Goal: Find specific page/section: Find specific page/section

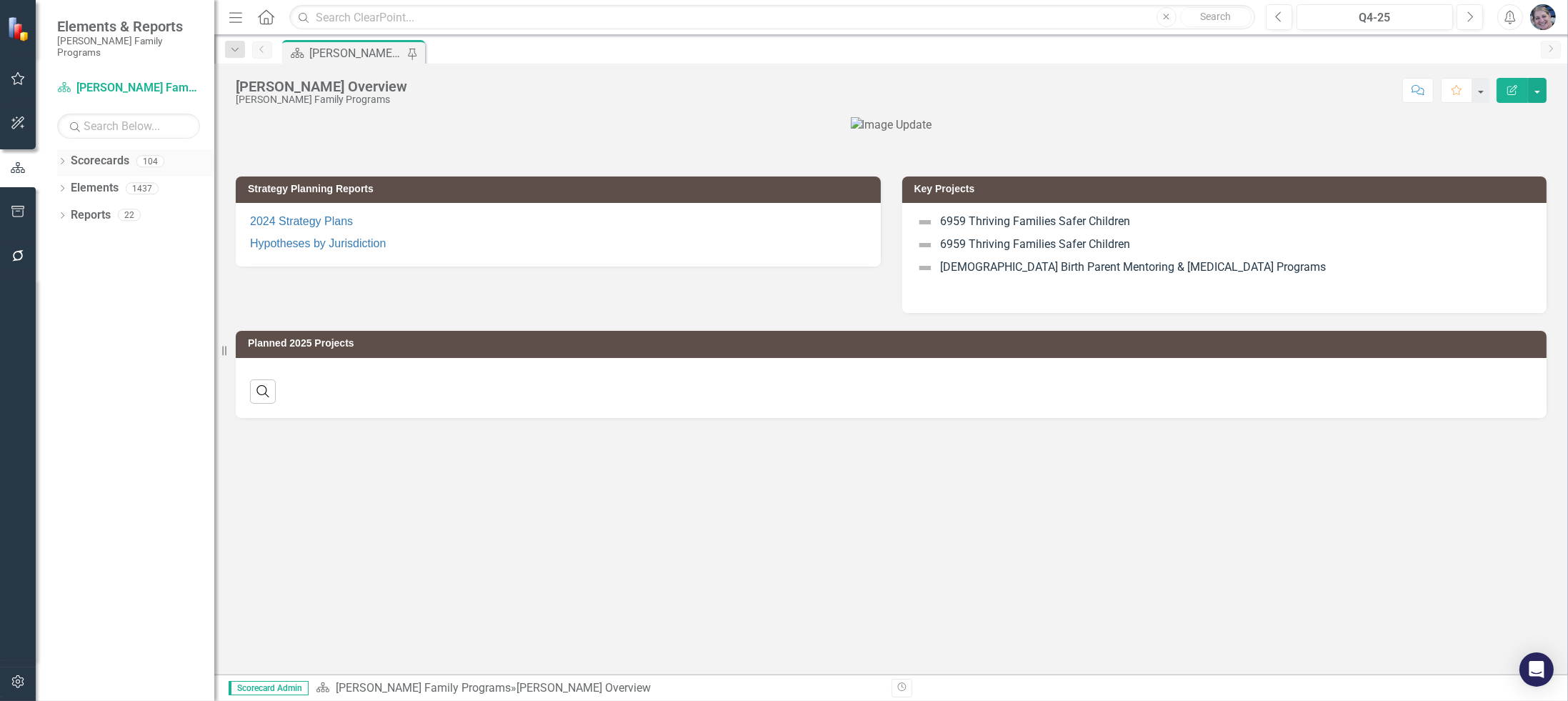
click at [60, 159] on icon "Dropdown" at bounding box center [62, 163] width 10 height 8
click at [68, 183] on icon "Dropdown" at bounding box center [70, 187] width 11 height 9
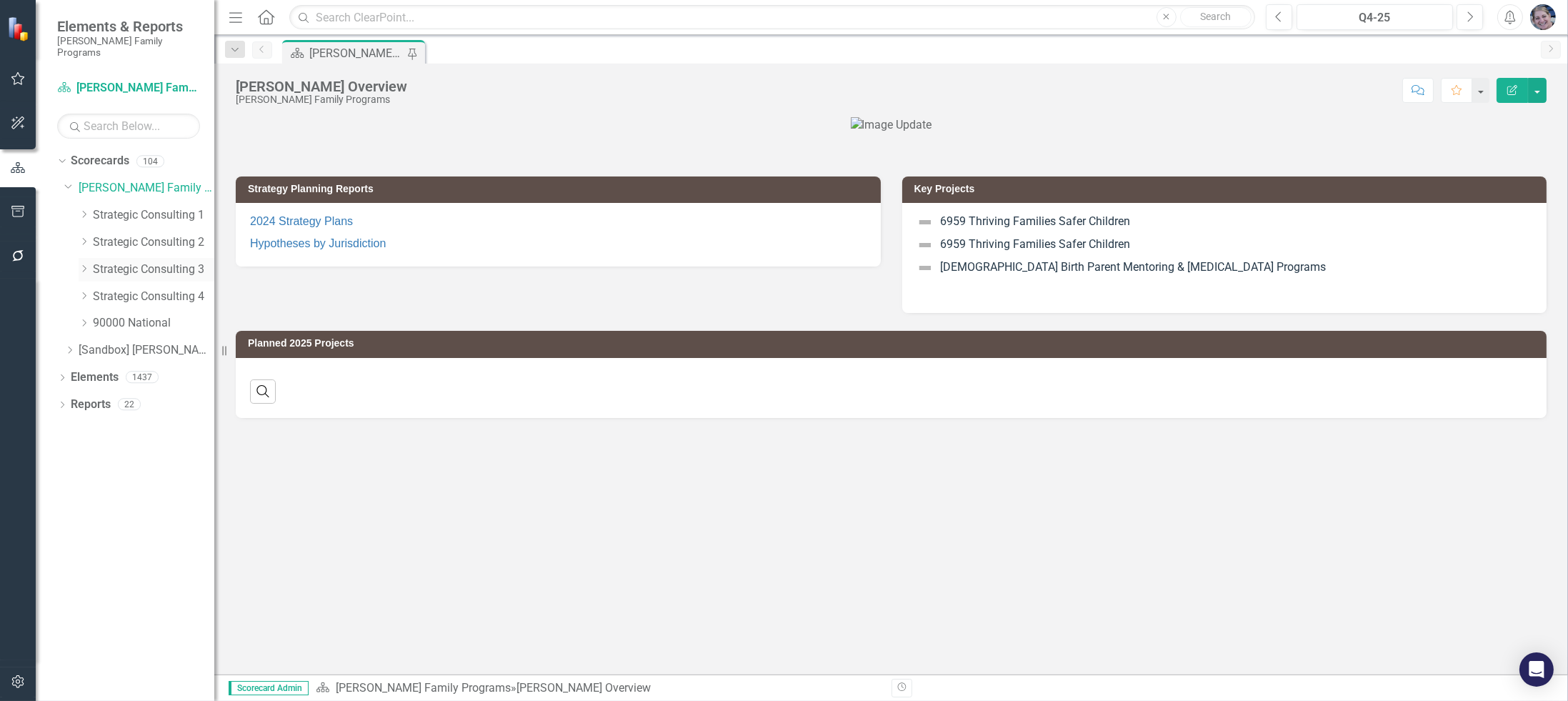
click at [84, 265] on icon "Dropdown" at bounding box center [83, 269] width 11 height 9
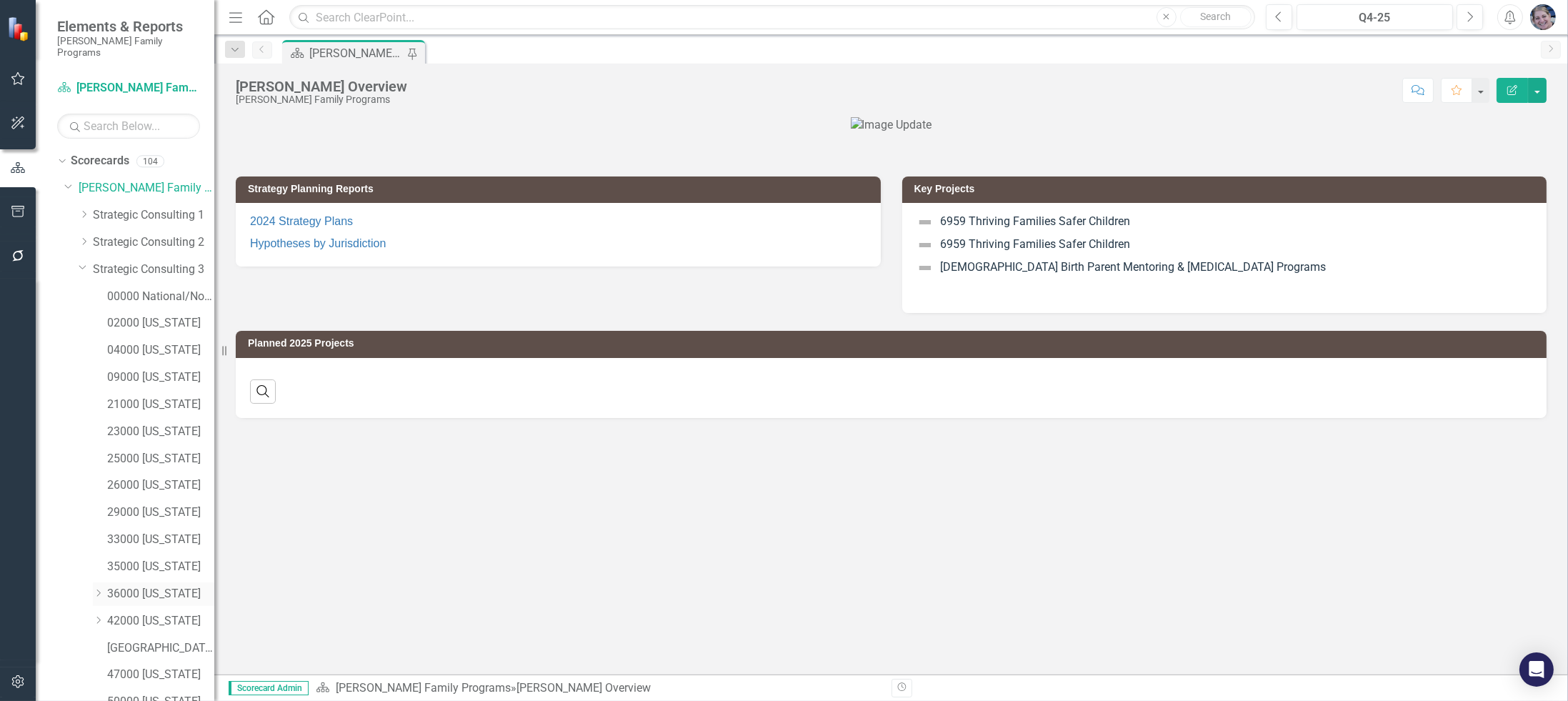
click at [97, 582] on div "Dropdown 36000 [US_STATE]" at bounding box center [154, 594] width 122 height 24
click at [98, 588] on icon "Dropdown" at bounding box center [98, 592] width 11 height 9
click at [130, 613] on link "36061 [US_STATE][GEOGRAPHIC_DATA]" at bounding box center [168, 621] width 93 height 17
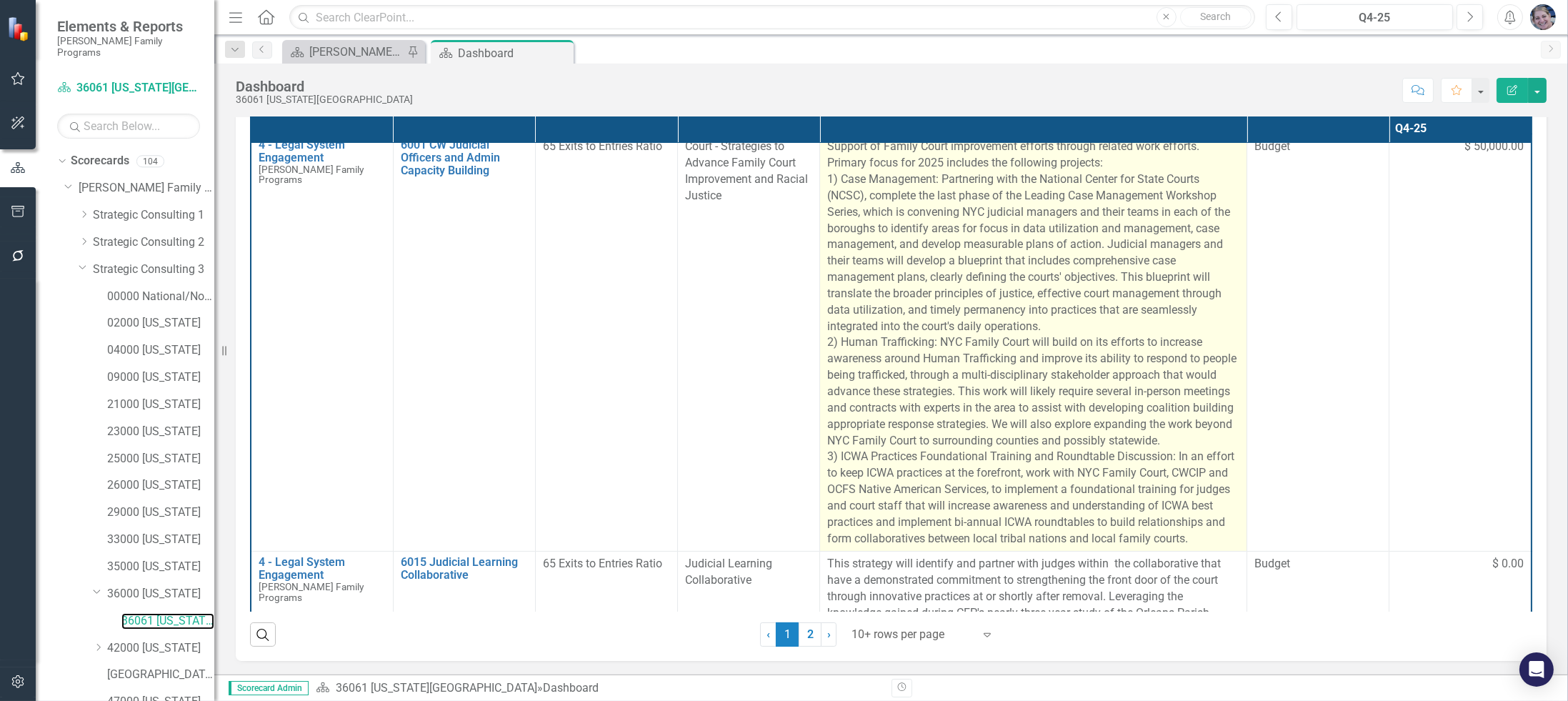
scroll to position [214, 0]
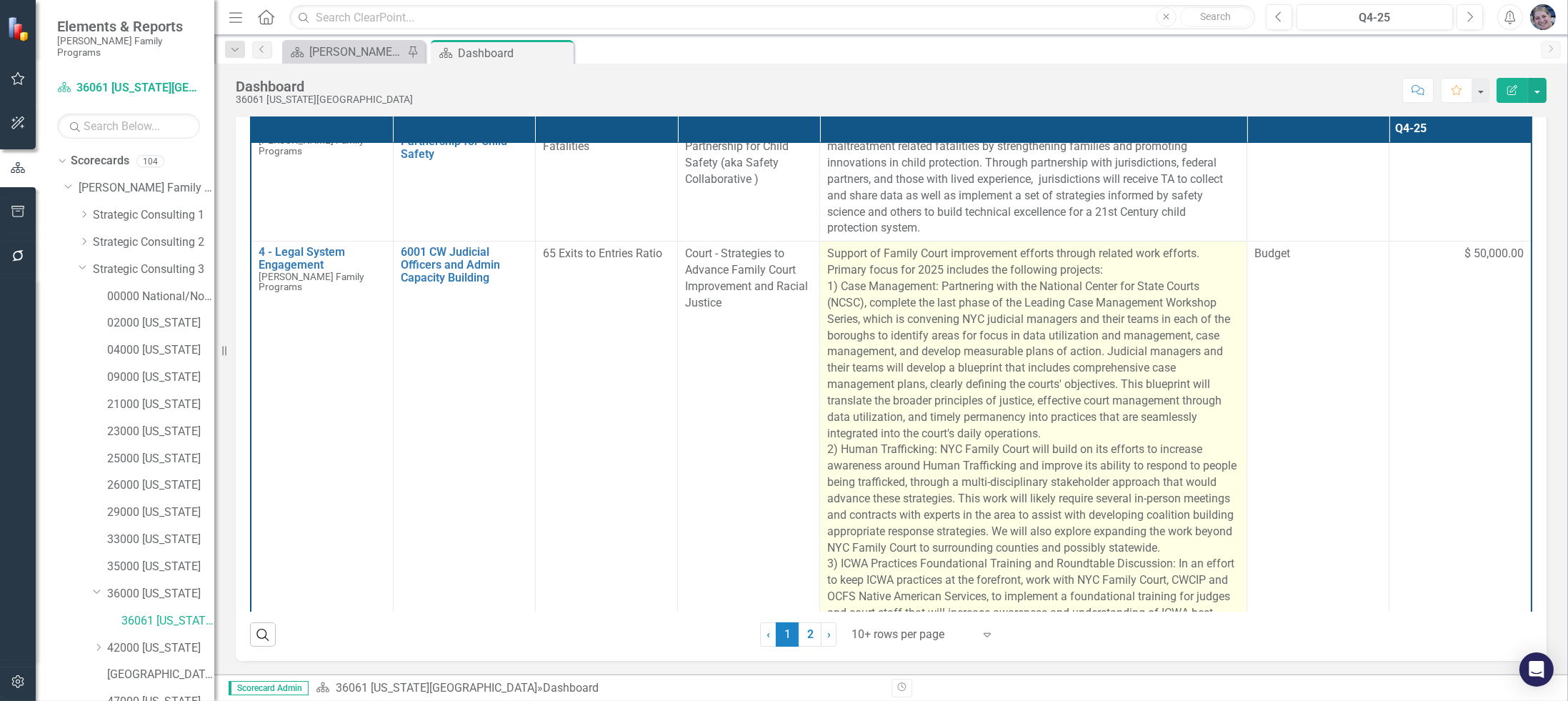
click at [835, 280] on p "Support of Family Court improvement efforts through related work efforts. Prima…" at bounding box center [1034, 450] width 412 height 408
click at [834, 280] on p "Support of Family Court improvement efforts through related work efforts. Prima…" at bounding box center [1034, 450] width 412 height 408
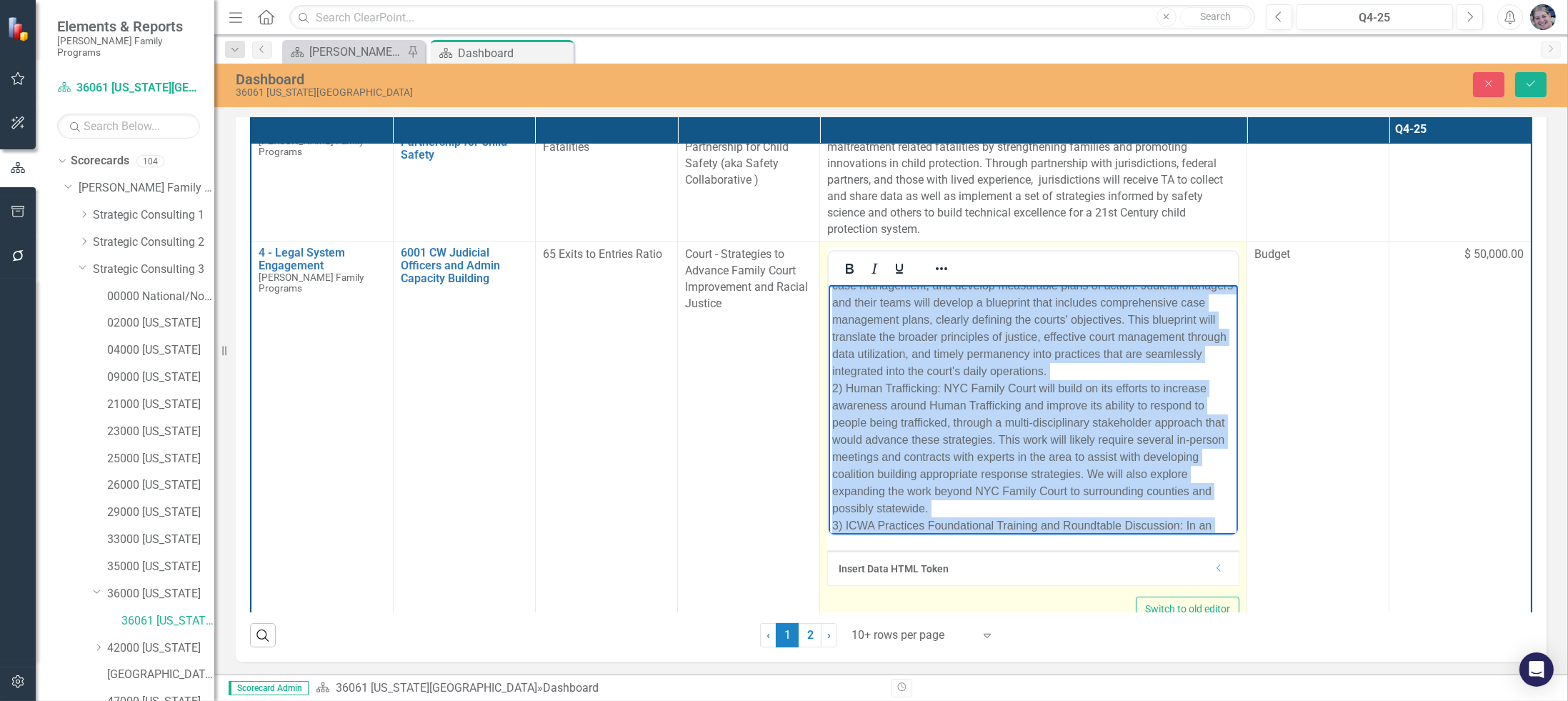
scroll to position [248, 0]
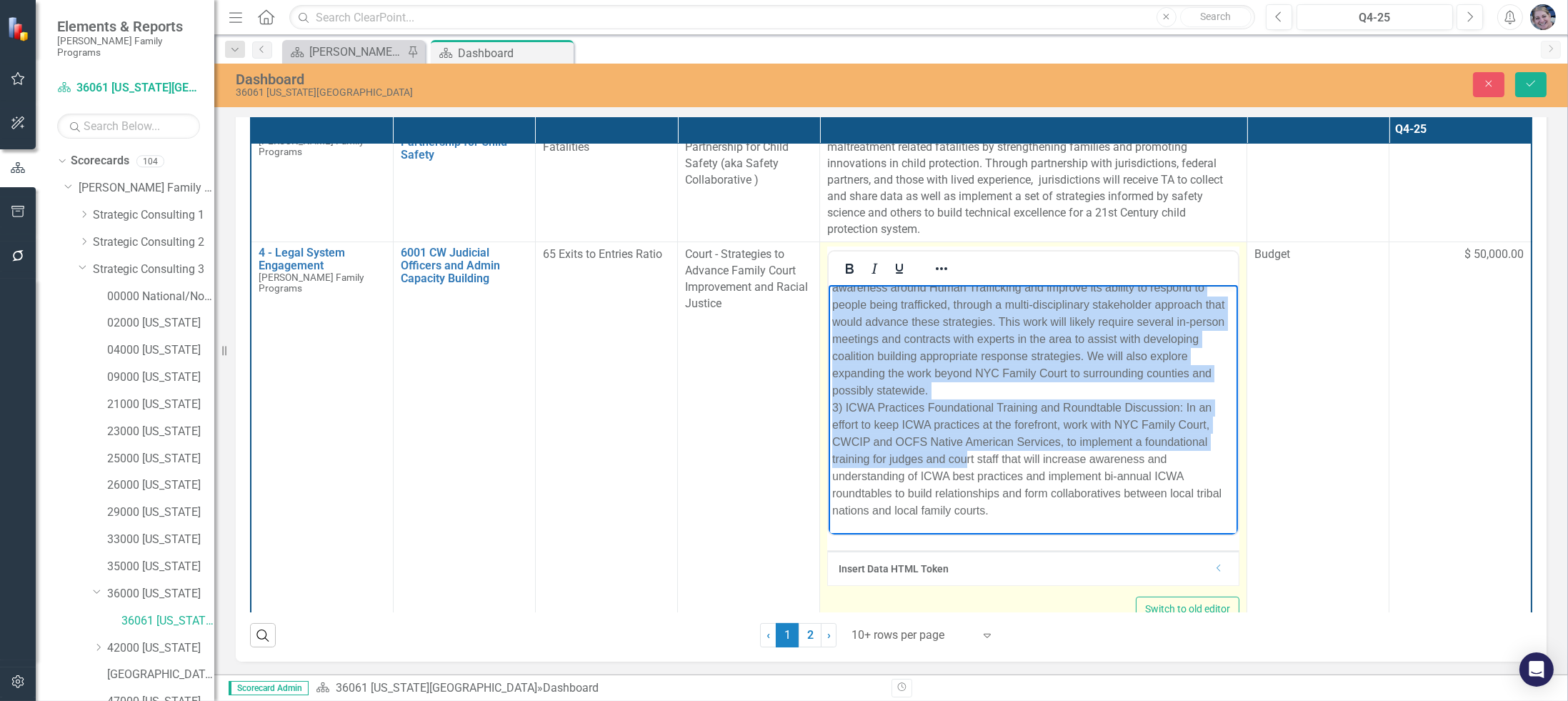
drag, startPoint x: 835, startPoint y: 301, endPoint x: 1071, endPoint y: 507, distance: 313.3
click at [1071, 507] on p "Support of Family Court improvement efforts through related work efforts. Prima…" at bounding box center [1034, 288] width 402 height 463
copy p "Loremip do Sitame Conse adipiscinge seddoei tempori utlabor etdo magnaal. Enima…"
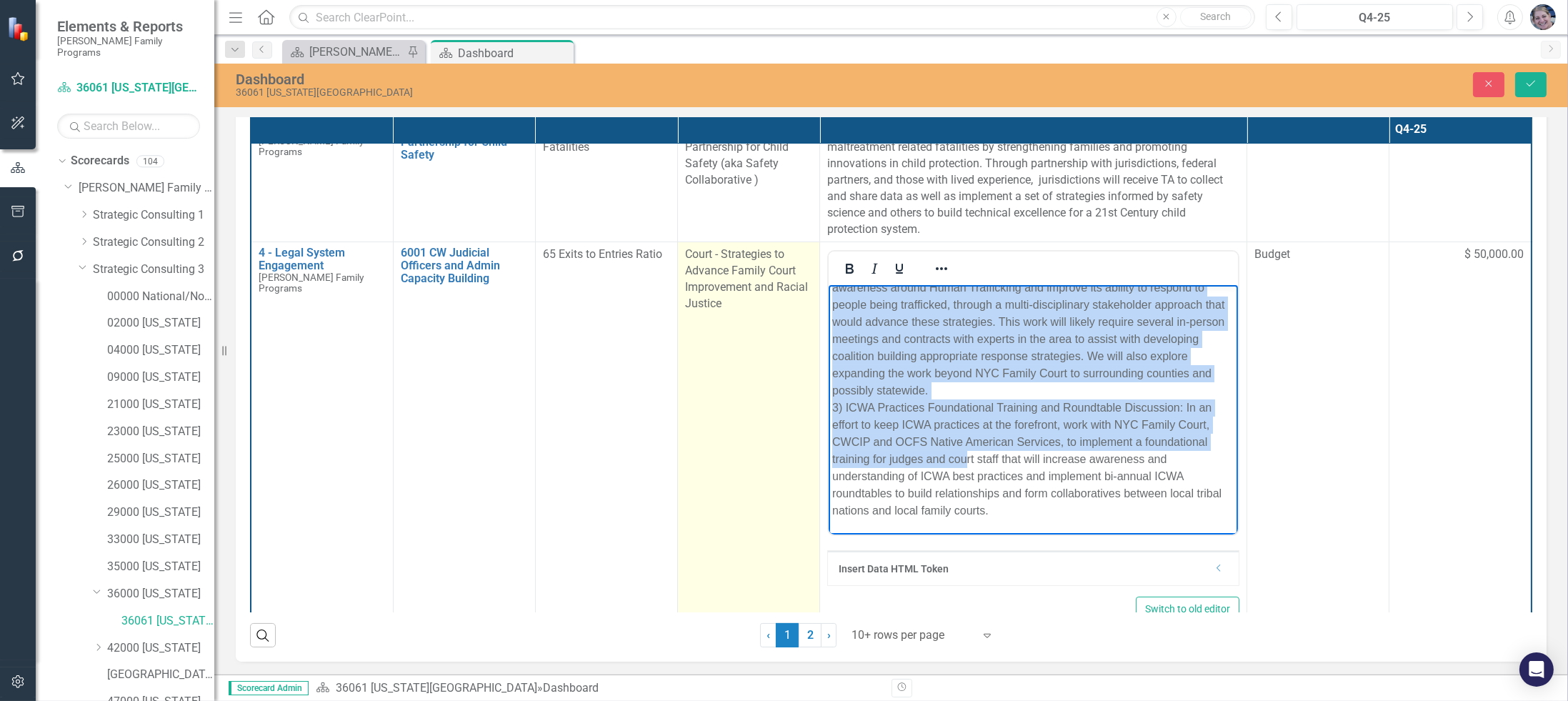
copy p "Loremip do Sitame Conse adipiscinge seddoei tempori utlabor etdo magnaal. Enima…"
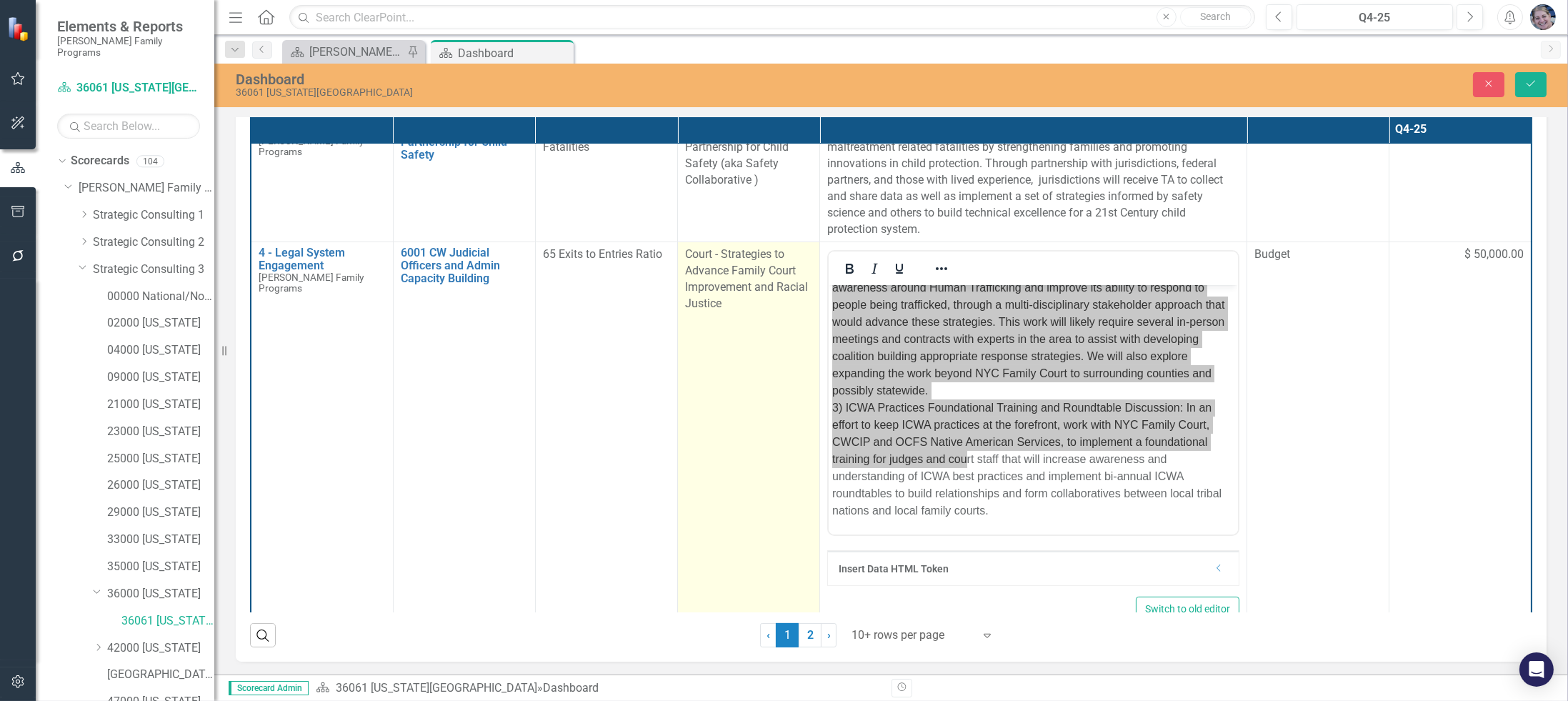
click at [731, 297] on div "Court - Strategies to Advance Family Court Improvement and Racial Justice" at bounding box center [749, 278] width 127 height 65
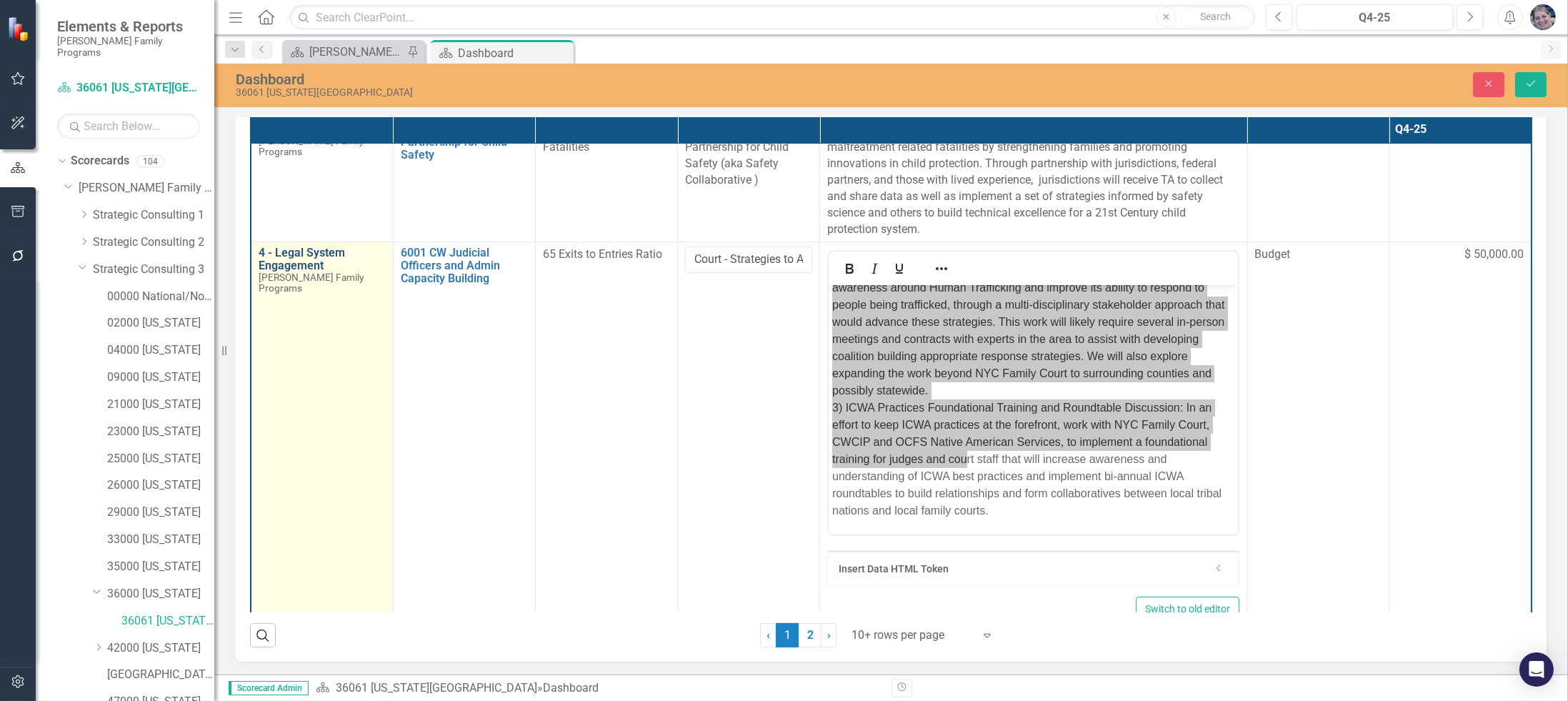
click at [330, 254] on link "4 - Legal System Engagement" at bounding box center [323, 258] width 127 height 25
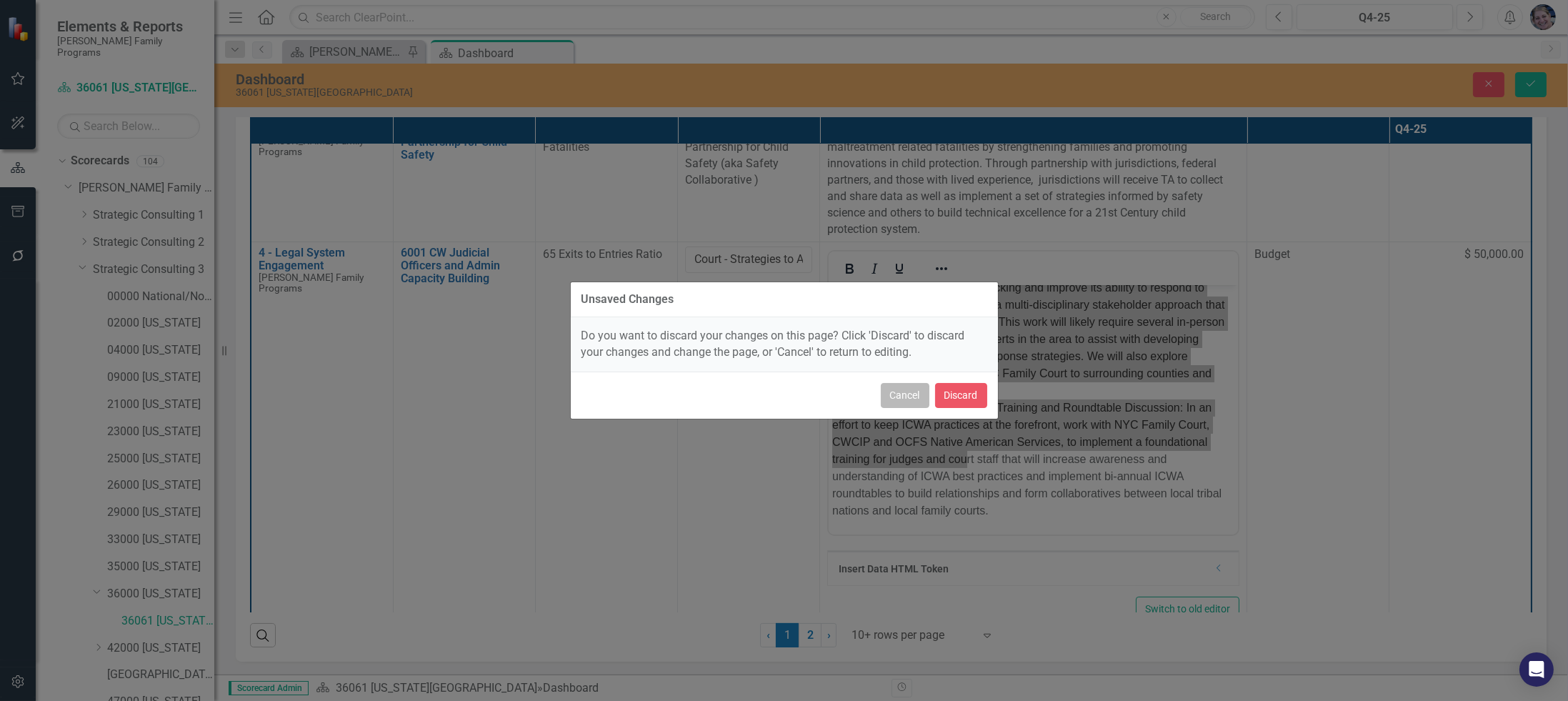
click at [896, 398] on button "Cancel" at bounding box center [905, 395] width 49 height 25
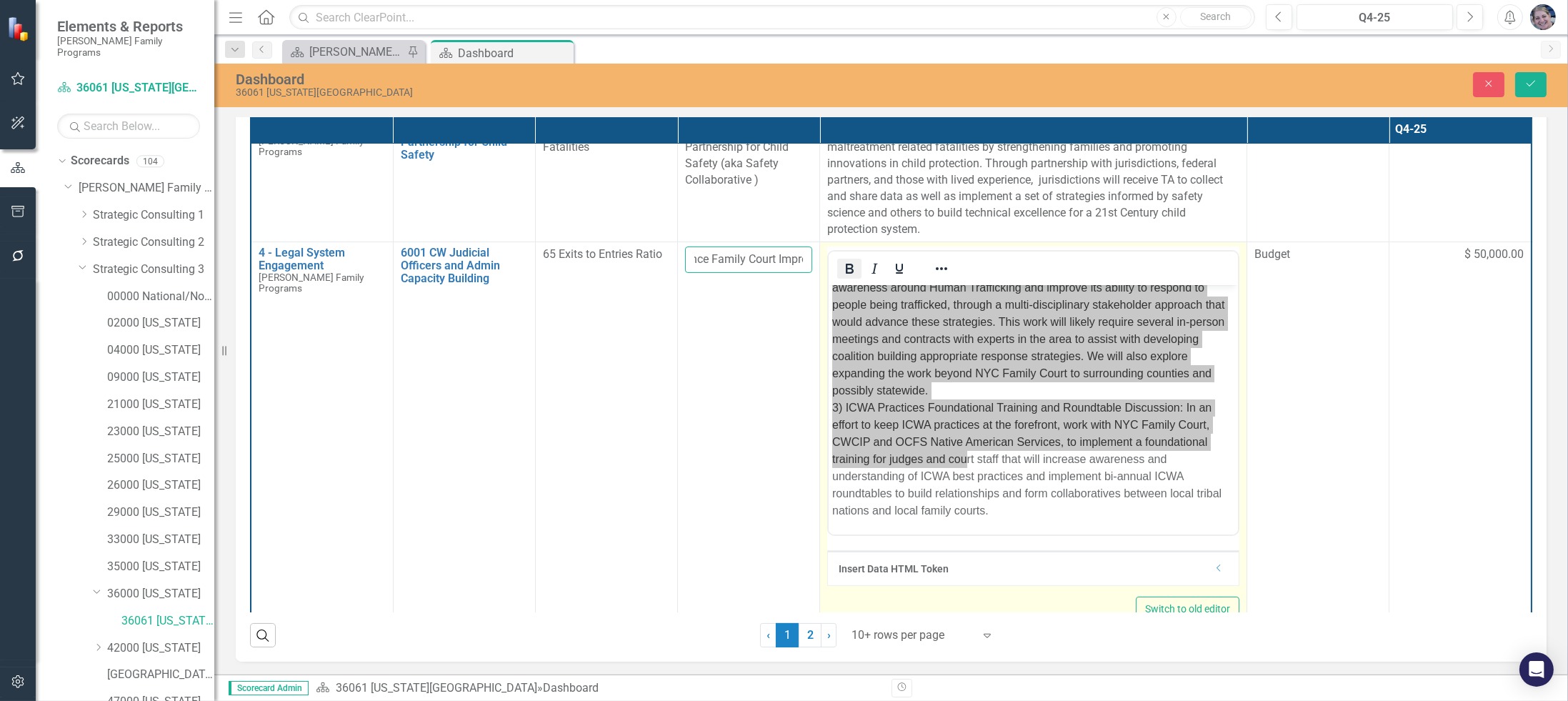
scroll to position [0, 273]
drag, startPoint x: 688, startPoint y: 257, endPoint x: 834, endPoint y: 257, distance: 146.0
click at [834, 257] on tr "4 - Legal System Engagement [PERSON_NAME] Family Programs Edit Edit Strategy Li…" at bounding box center [891, 439] width 1281 height 395
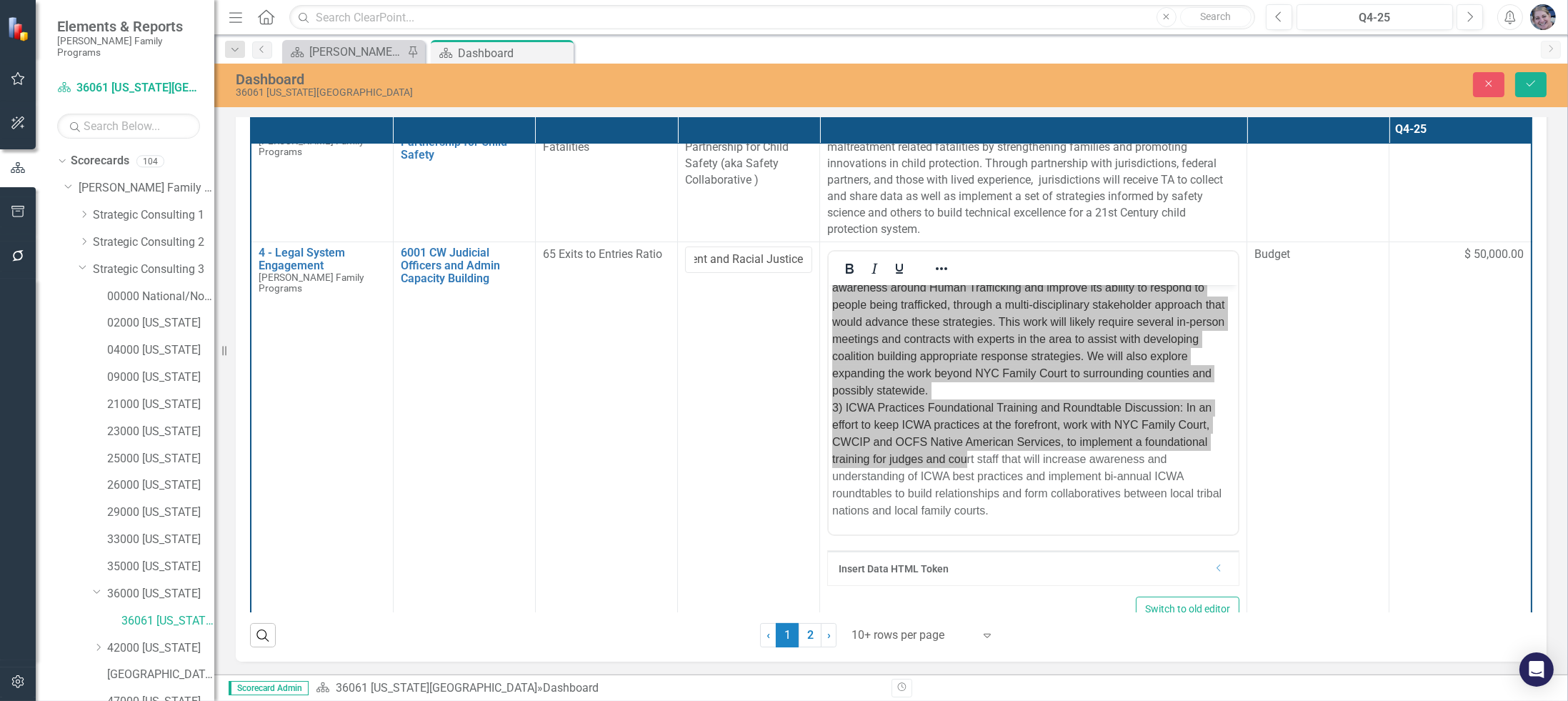
scroll to position [0, 0]
